Goal: Find specific page/section: Find specific page/section

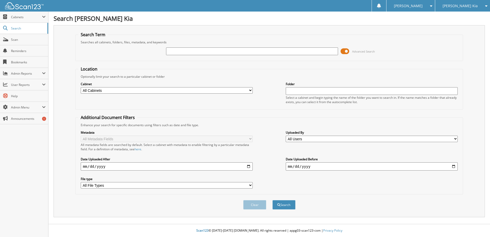
click at [455, 5] on span "[PERSON_NAME] Kia" at bounding box center [459, 5] width 35 height 3
click at [452, 16] on link "[PERSON_NAME] Auto" at bounding box center [462, 16] width 55 height 9
click at [17, 17] on span "Cabinets" at bounding box center [26, 17] width 31 height 4
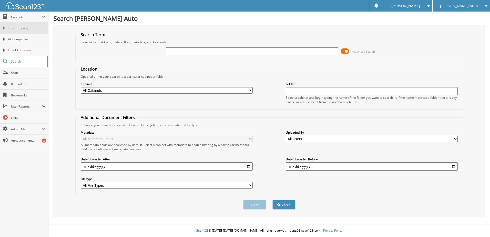
click at [15, 30] on span "This Company" at bounding box center [27, 28] width 38 height 5
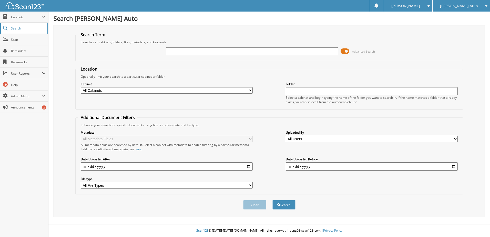
click at [28, 27] on span "Search" at bounding box center [28, 28] width 34 height 4
click at [20, 18] on span "Cabinets" at bounding box center [26, 17] width 31 height 4
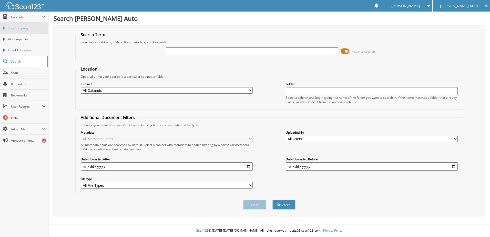
click at [18, 27] on span "This Company" at bounding box center [27, 28] width 38 height 5
